Goal: Complete application form

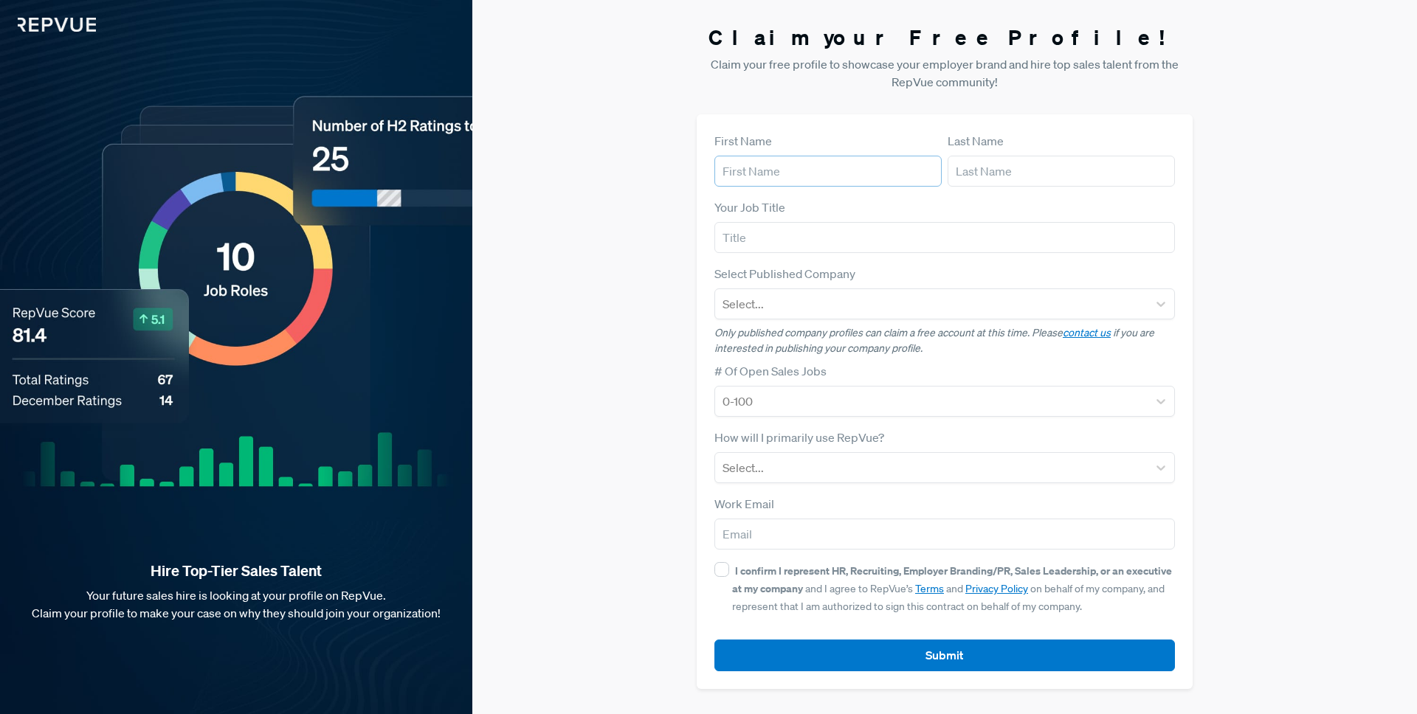
click at [879, 158] on input "text" at bounding box center [827, 171] width 227 height 31
type input "[PERSON_NAME]"
type input "Burho"
drag, startPoint x: 764, startPoint y: 239, endPoint x: 771, endPoint y: 238, distance: 7.5
click at [764, 240] on input "Seniore Manager," at bounding box center [944, 237] width 461 height 31
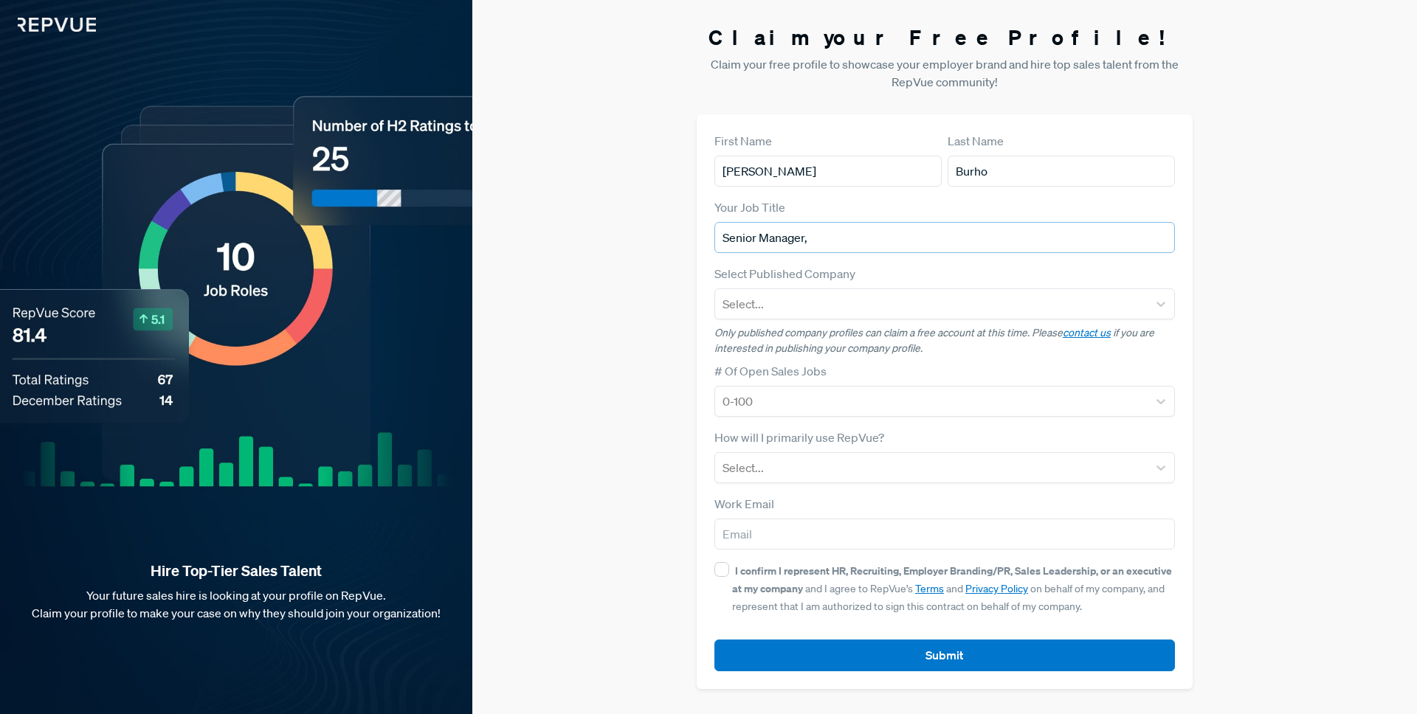
click at [842, 244] on input "Senior Manager," at bounding box center [944, 237] width 461 height 31
type input "Senior Manager, Talent Acqusition"
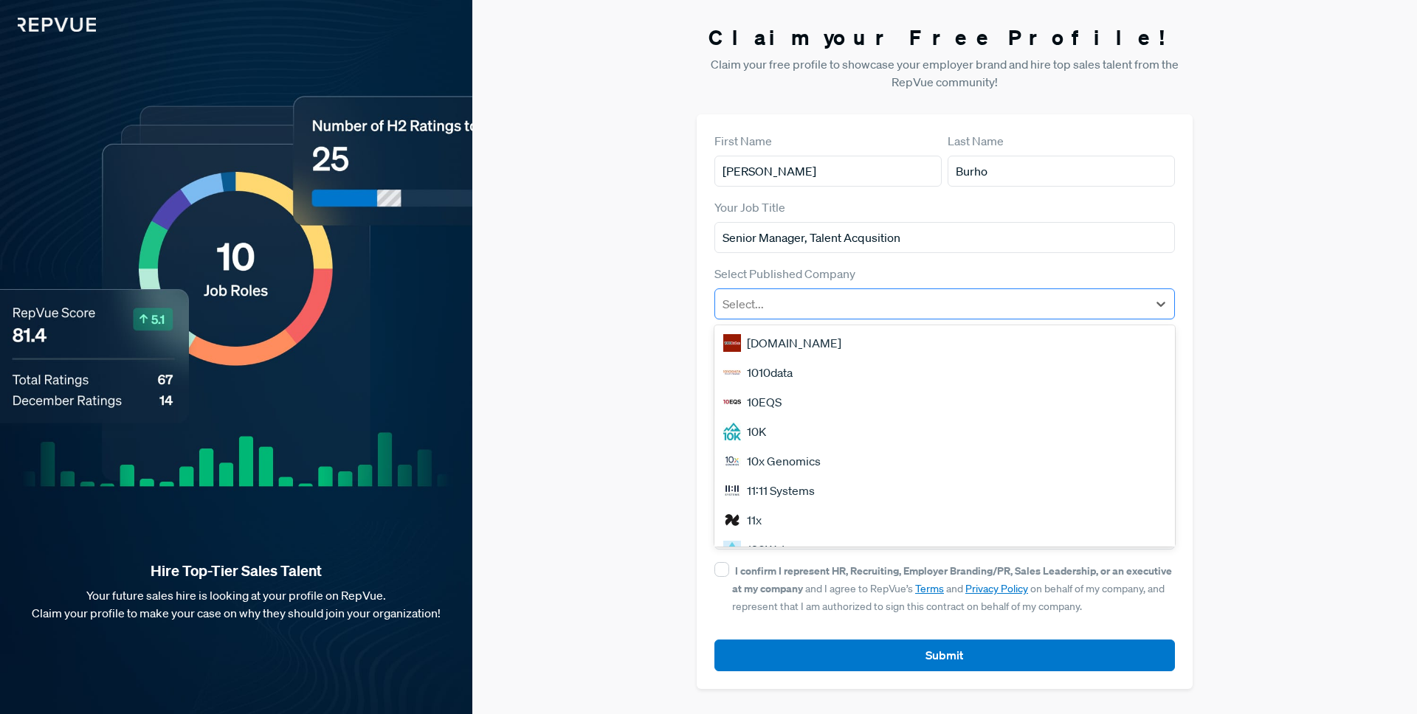
click at [836, 292] on div "Select..." at bounding box center [931, 304] width 433 height 27
type input "abnorma"
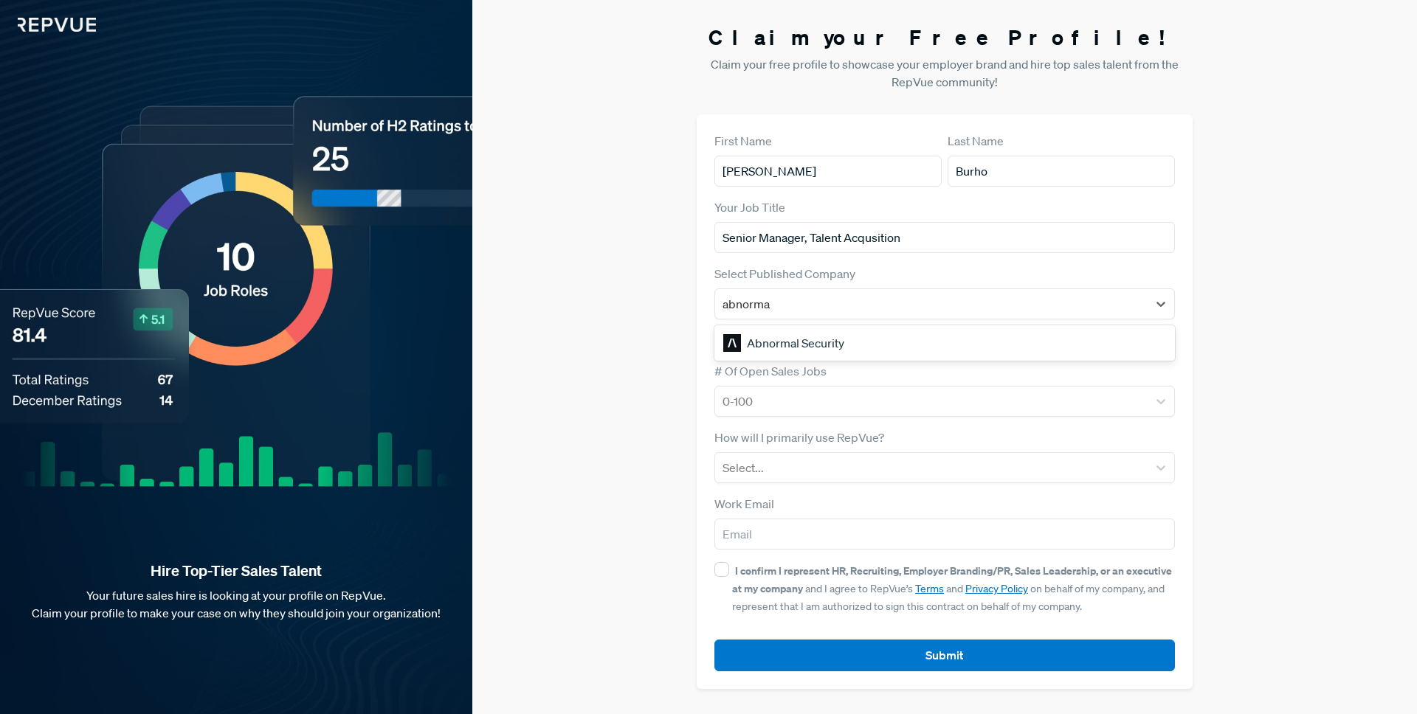
click at [834, 344] on div "Abnormal Security" at bounding box center [944, 343] width 461 height 30
click at [848, 396] on div at bounding box center [932, 401] width 418 height 21
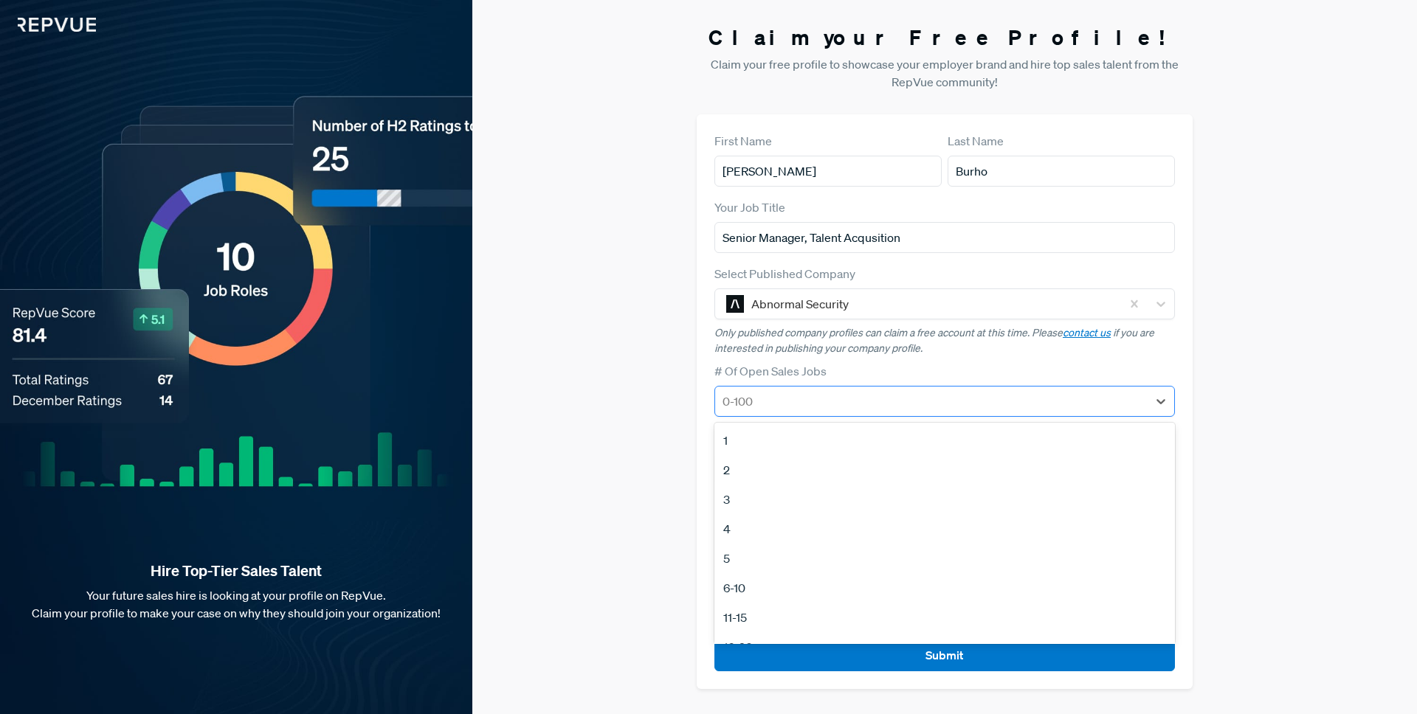
click at [776, 397] on div at bounding box center [932, 401] width 418 height 21
click at [741, 605] on div "21-50" at bounding box center [944, 609] width 461 height 30
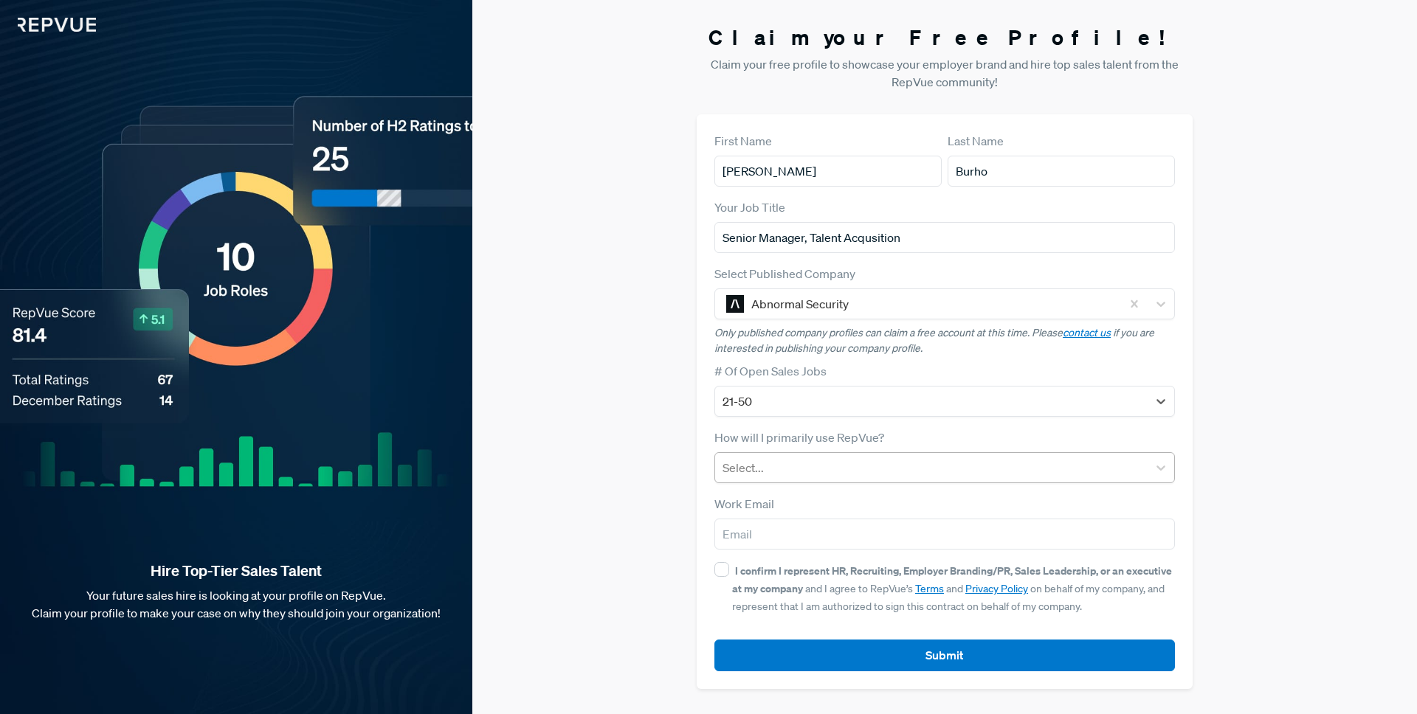
click at [763, 475] on div at bounding box center [932, 468] width 418 height 21
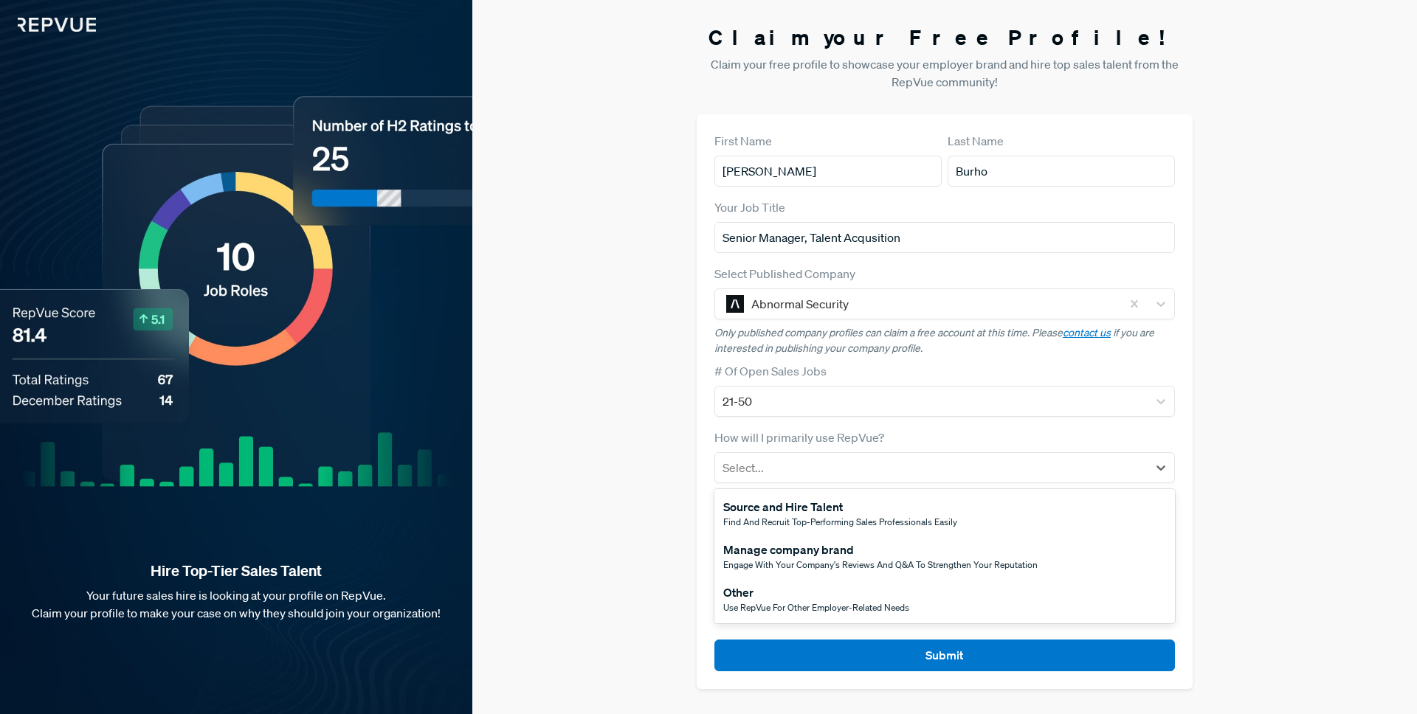
click at [809, 557] on div "Manage company brand" at bounding box center [880, 550] width 314 height 18
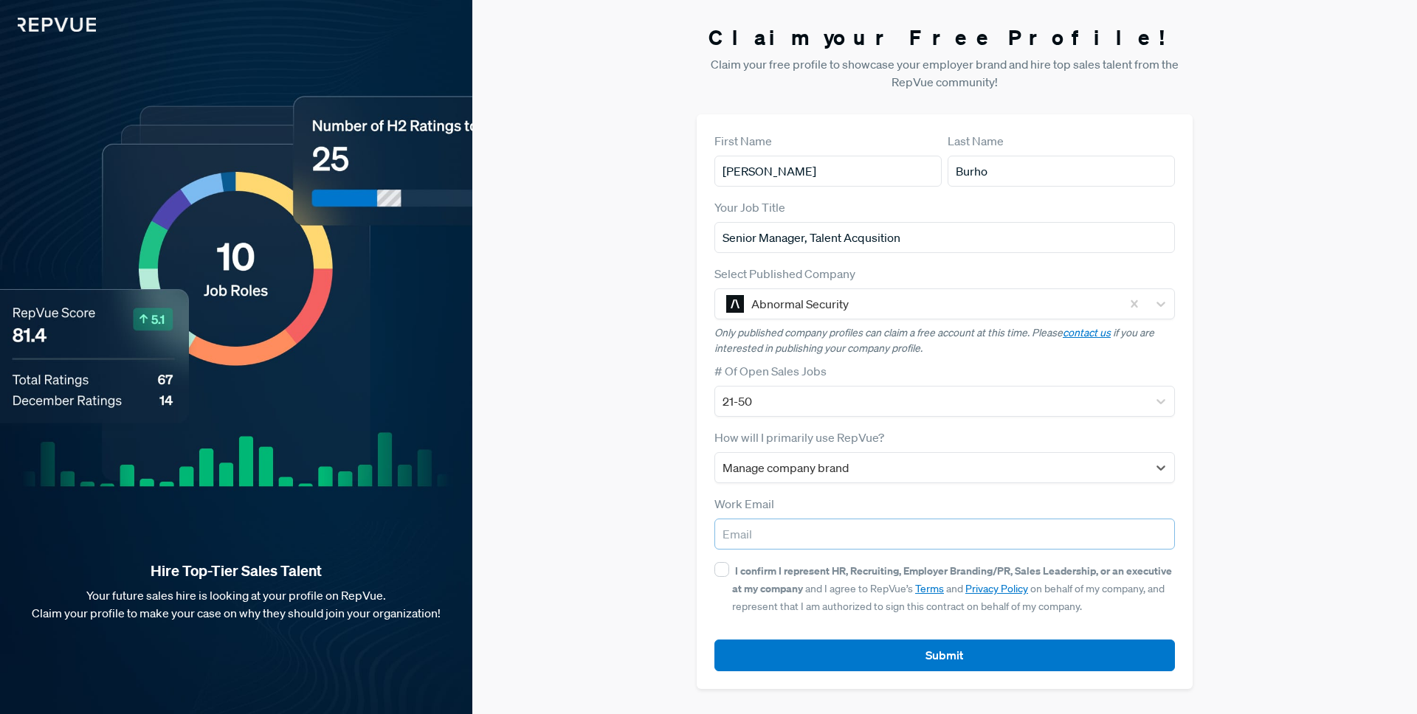
click at [755, 537] on input "email" at bounding box center [944, 534] width 461 height 31
type input "[EMAIL_ADDRESS][DOMAIN_NAME]"
click at [728, 565] on input "I confirm I represent HR, Recruiting, Employer Branding/PR, Sales Leadership, o…" at bounding box center [721, 569] width 15 height 15
checkbox input "true"
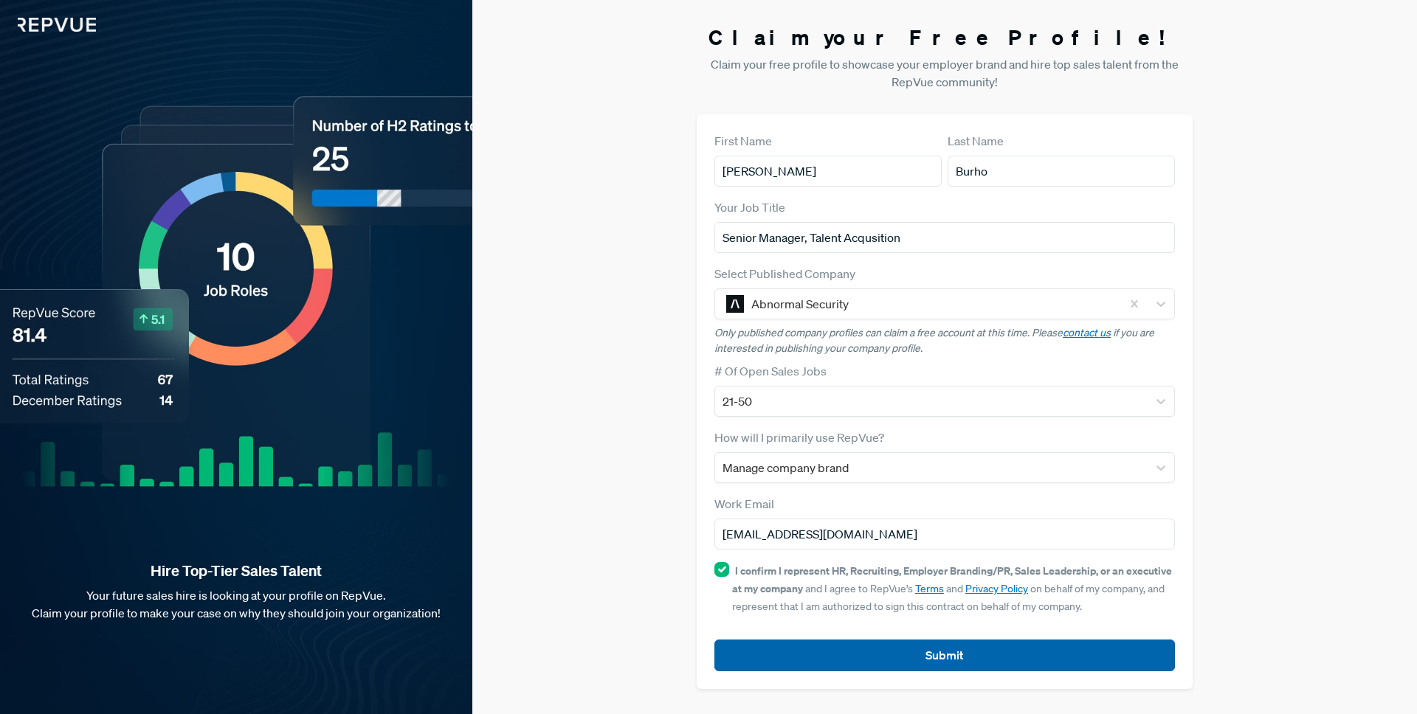
click at [938, 661] on button "Submit" at bounding box center [944, 656] width 461 height 32
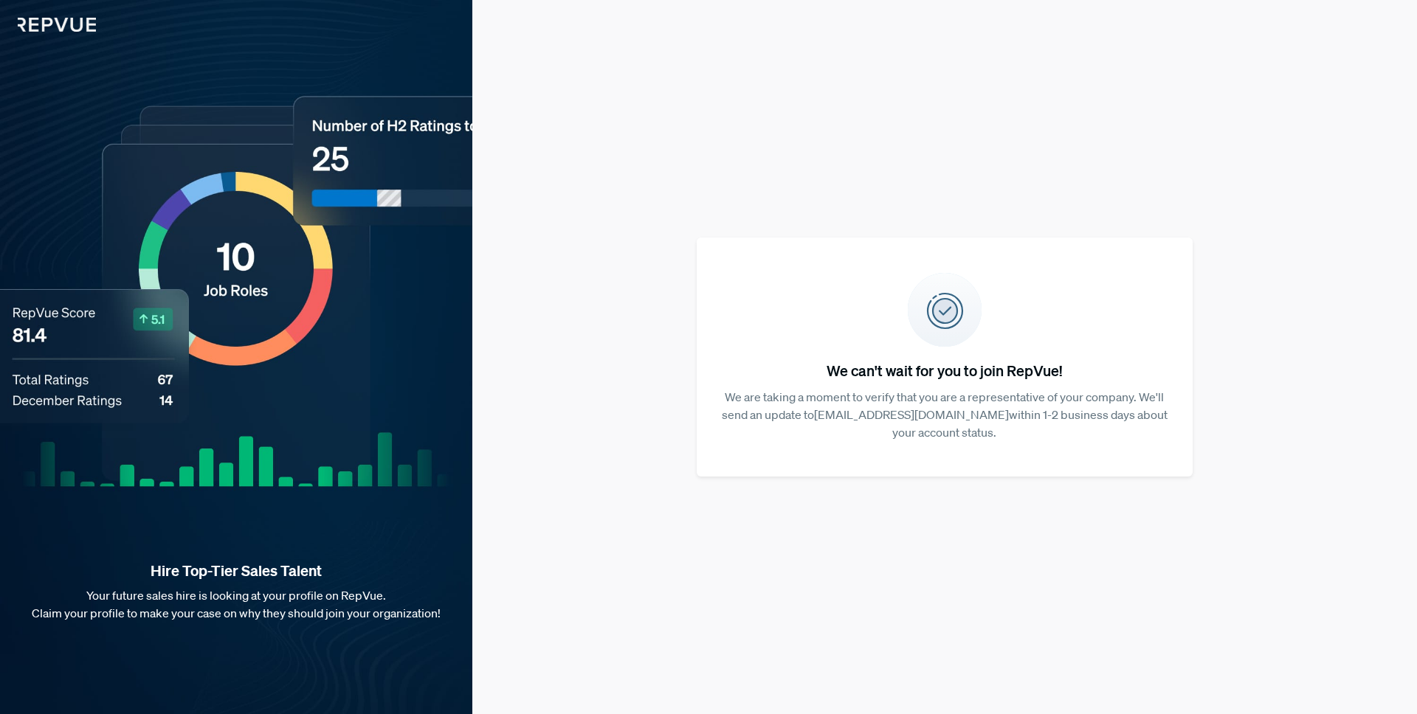
click at [69, 27] on img at bounding box center [48, 16] width 96 height 32
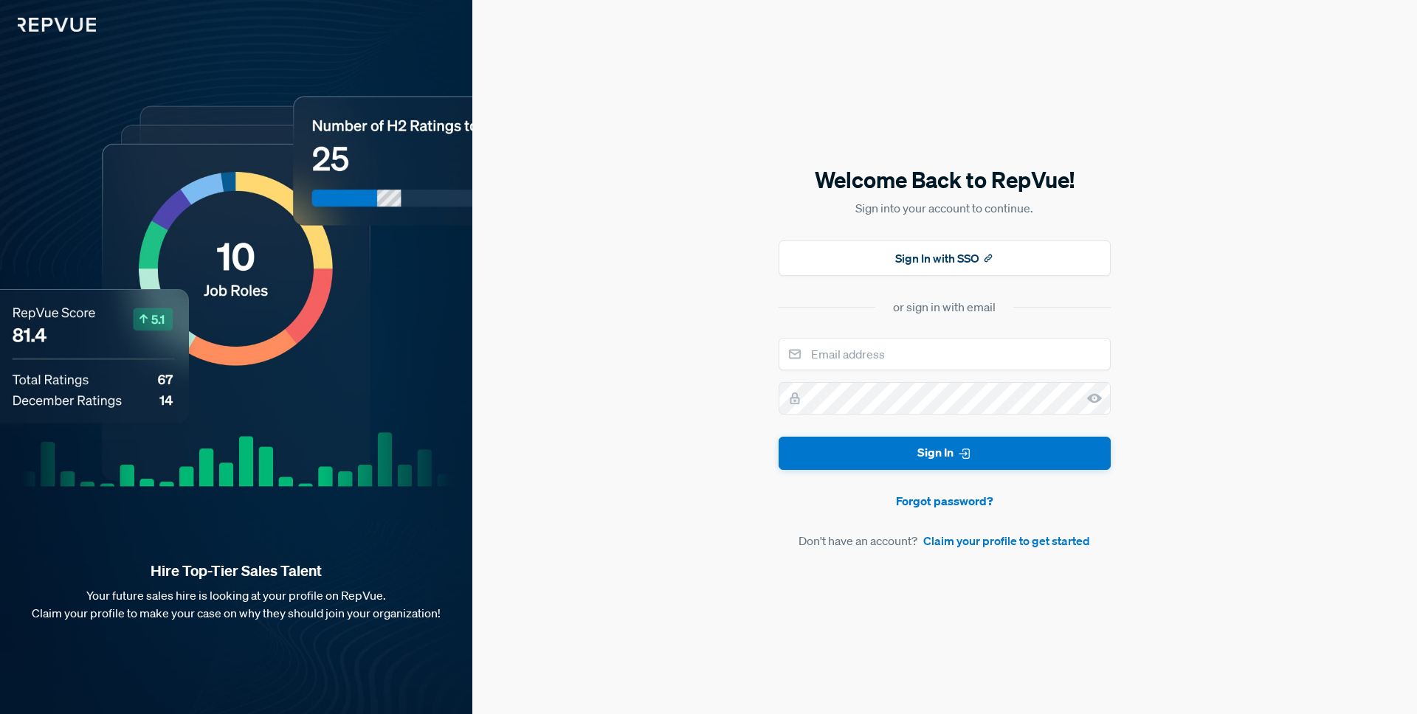
click at [47, 32] on div "Hire Top-Tier Sales Talent Your future sales hire is looking at your profile on…" at bounding box center [236, 357] width 472 height 714
click at [56, 27] on img at bounding box center [48, 16] width 96 height 32
click at [47, 23] on img at bounding box center [48, 16] width 96 height 32
click at [855, 357] on input "email" at bounding box center [945, 354] width 332 height 32
type input "[EMAIL_ADDRESS][DOMAIN_NAME]"
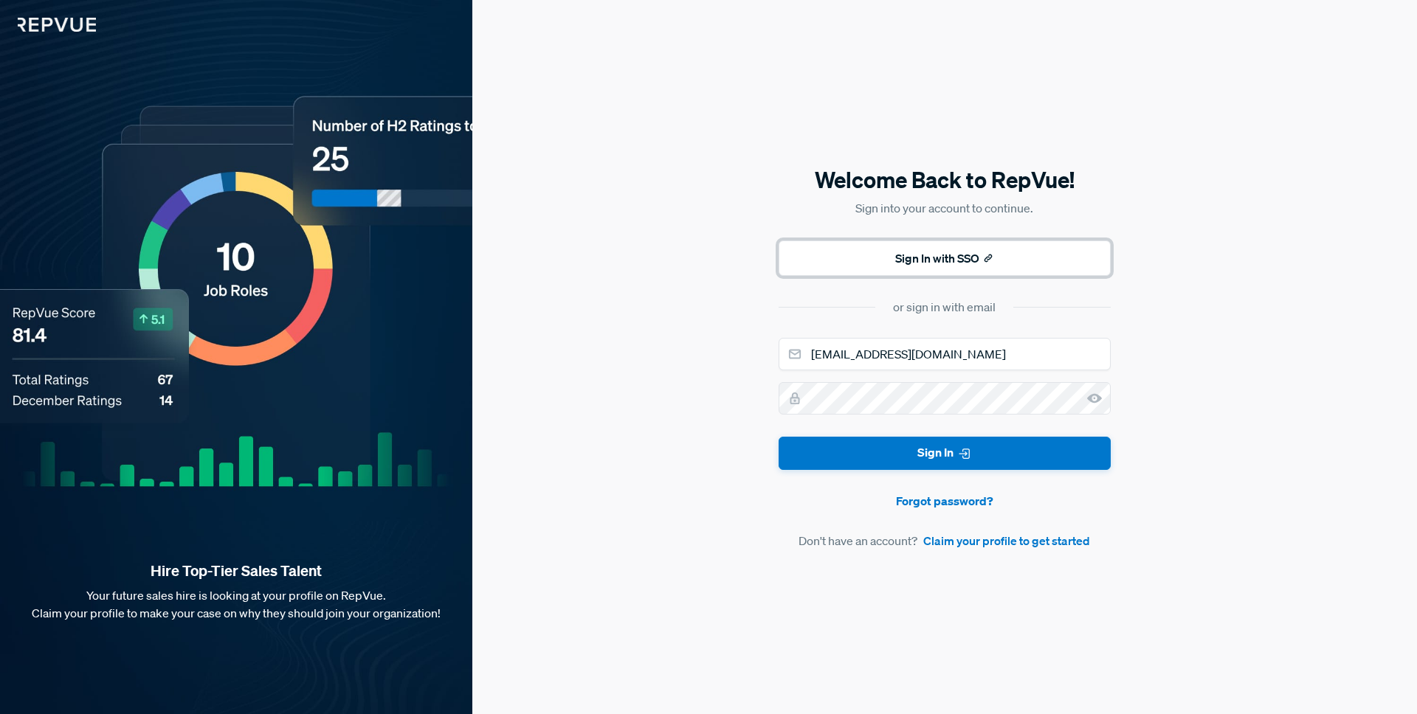
click at [955, 249] on button "Sign In with SSO" at bounding box center [945, 258] width 332 height 35
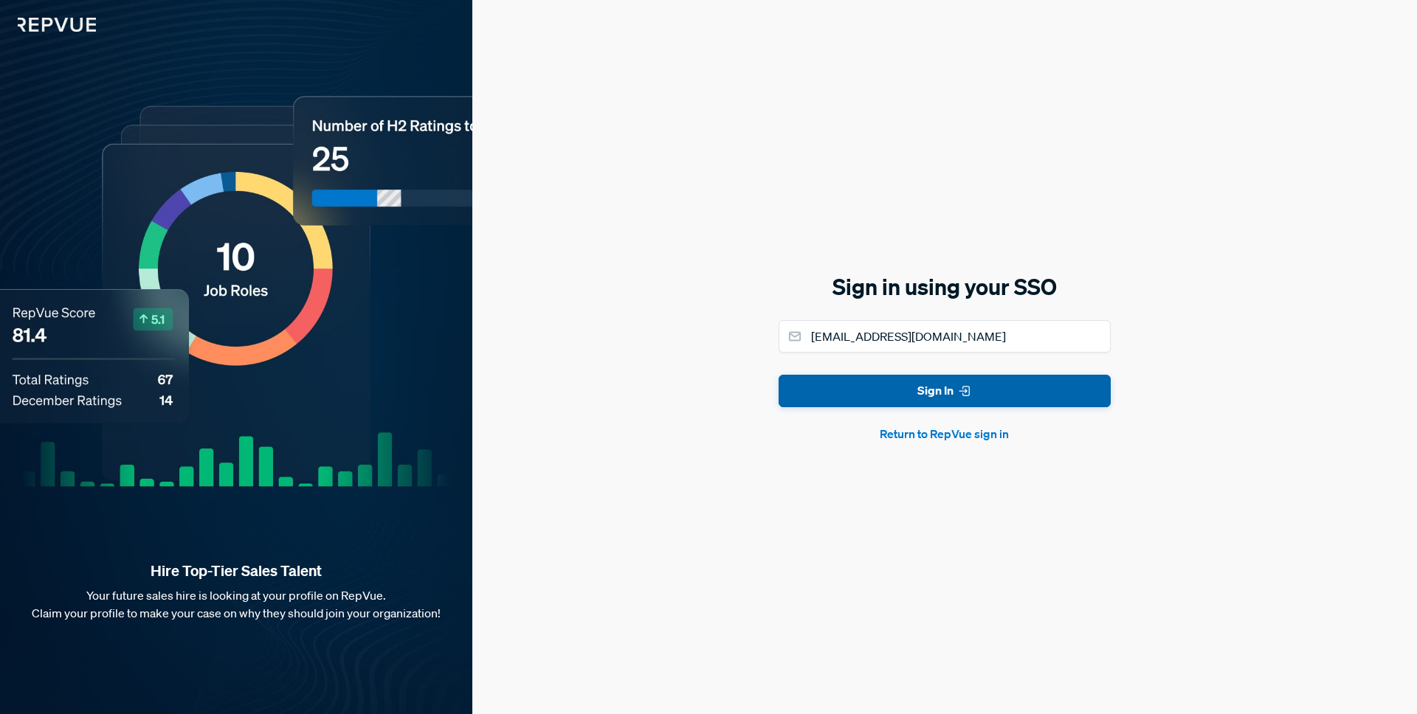
click at [926, 394] on button "Sign In" at bounding box center [945, 391] width 332 height 33
